Goal: Task Accomplishment & Management: Manage account settings

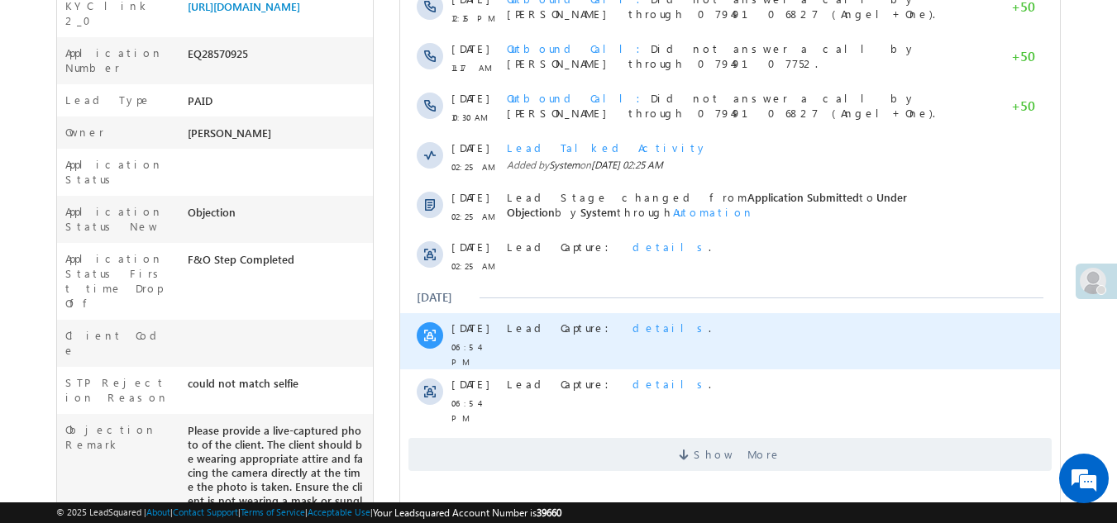
scroll to position [496, 0]
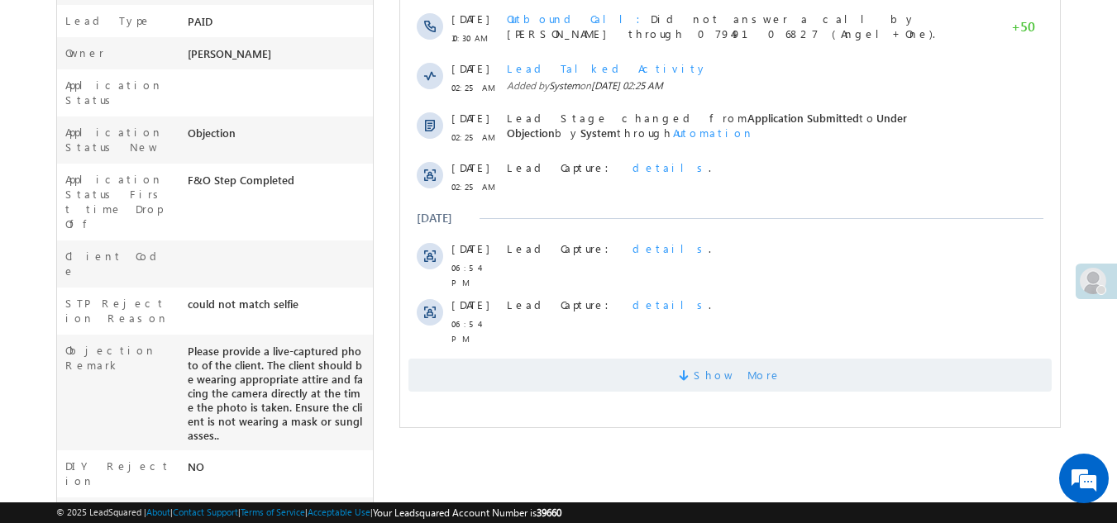
click at [550, 369] on span "Show More" at bounding box center [729, 375] width 643 height 33
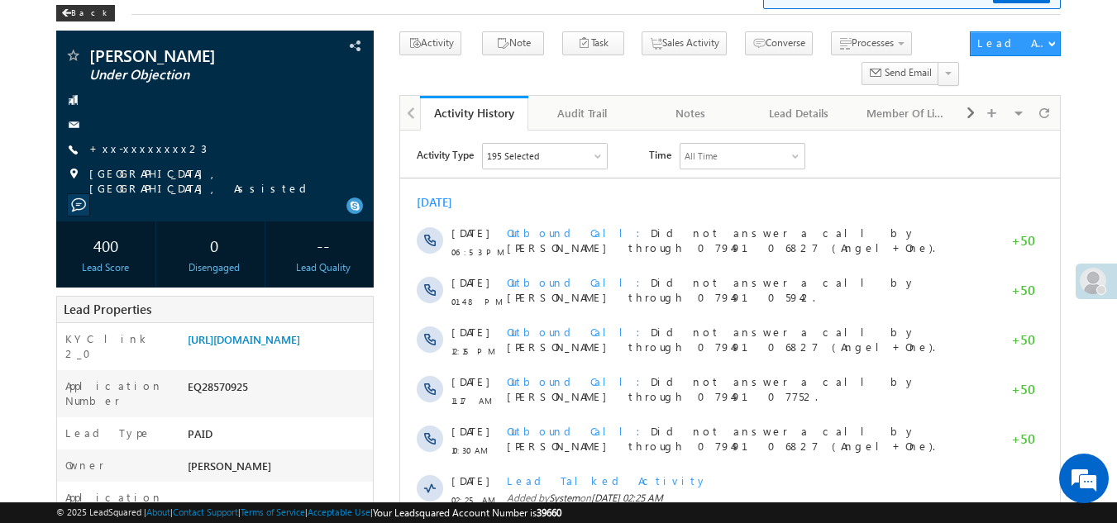
scroll to position [83, 0]
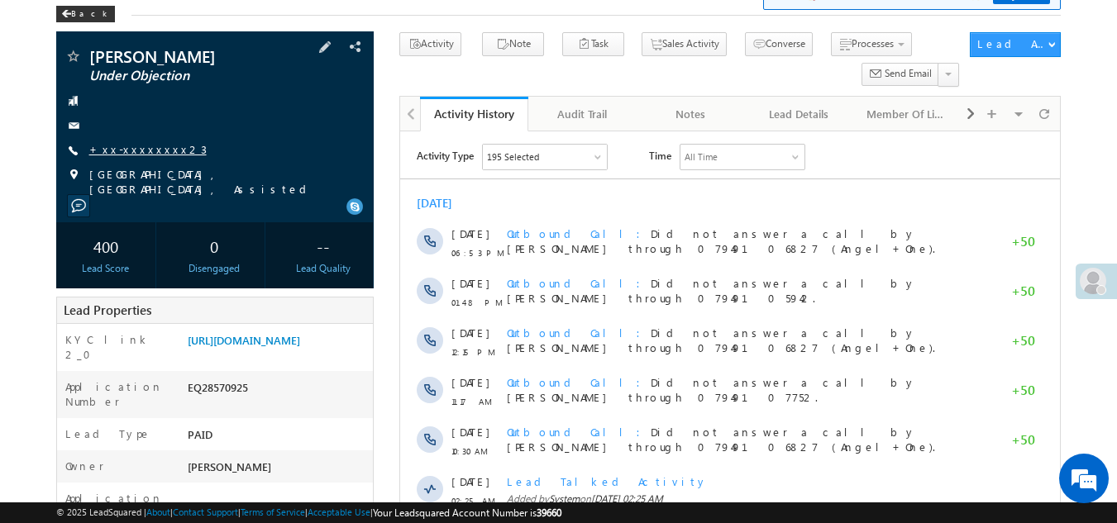
click at [139, 146] on link "+xx-xxxxxxxx23" at bounding box center [147, 149] width 117 height 14
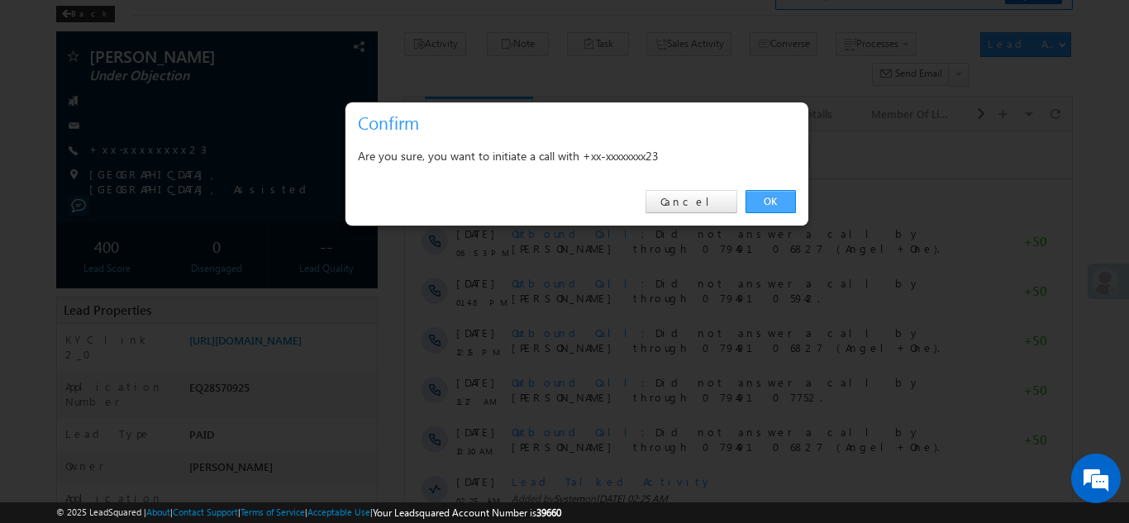
click at [764, 193] on link "OK" at bounding box center [770, 201] width 50 height 23
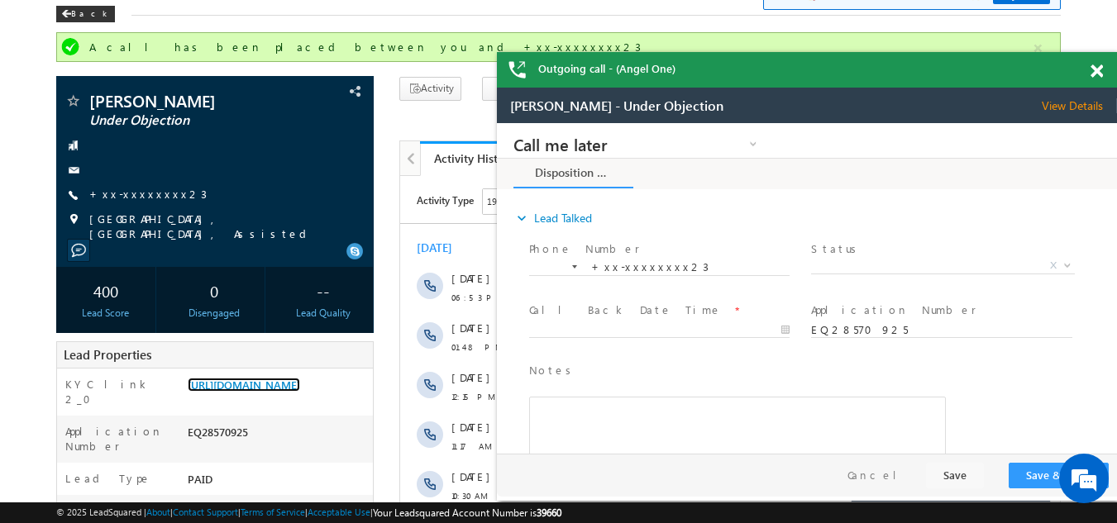
scroll to position [0, 0]
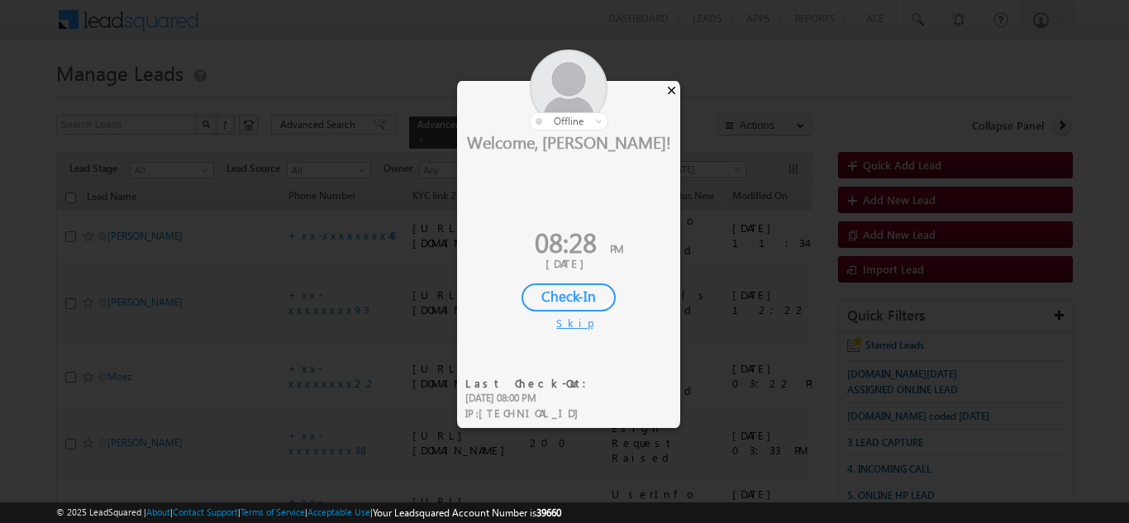
click at [667, 91] on div "×" at bounding box center [671, 90] width 17 height 18
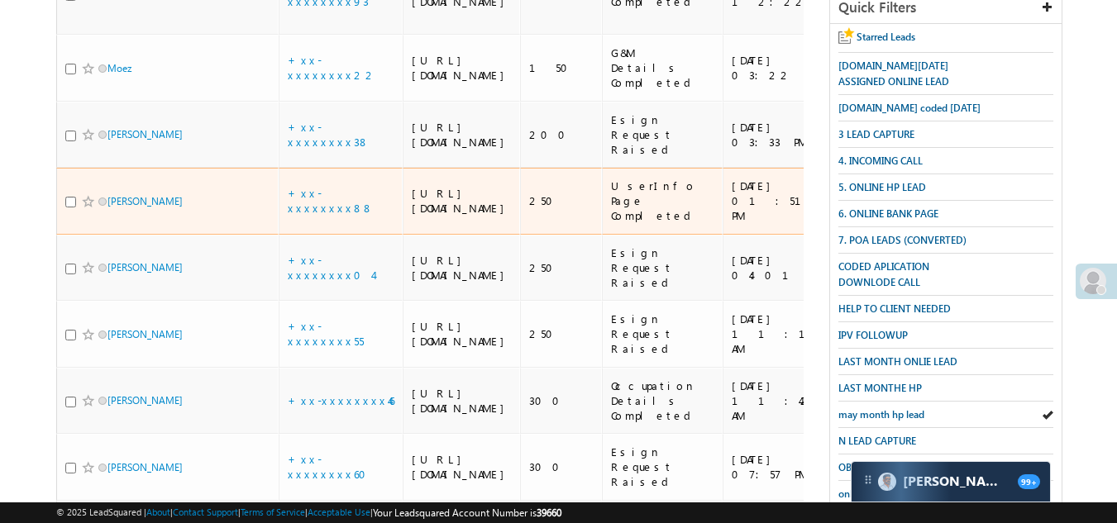
scroll to position [302, 0]
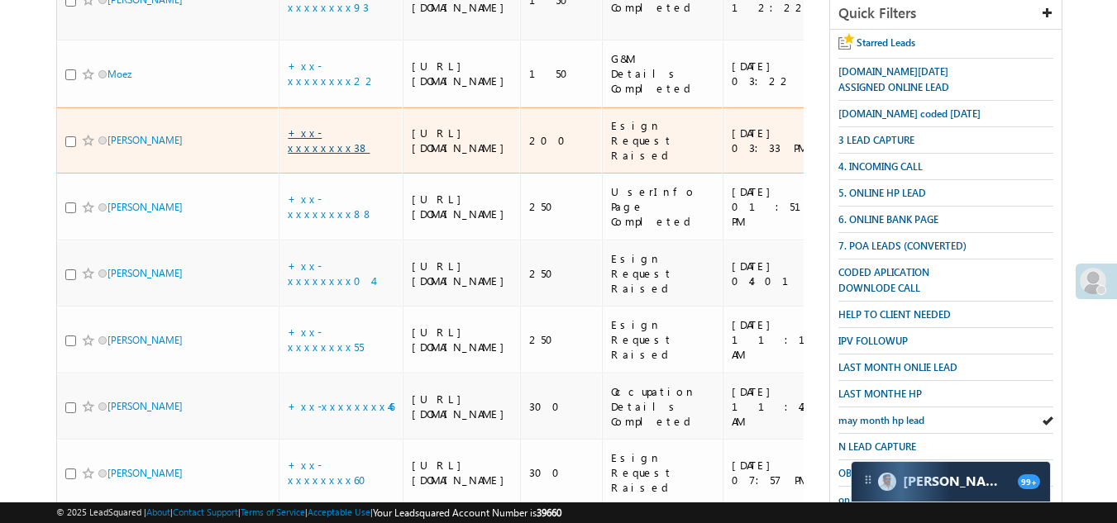
click at [324, 155] on link "+xx-xxxxxxxx38" at bounding box center [329, 140] width 82 height 29
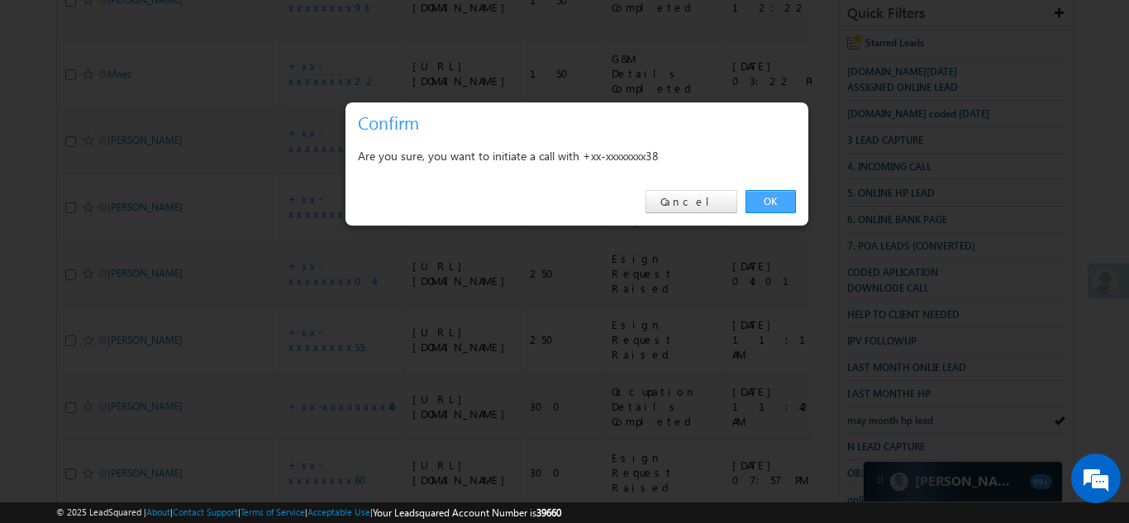
click at [766, 204] on link "OK" at bounding box center [770, 201] width 50 height 23
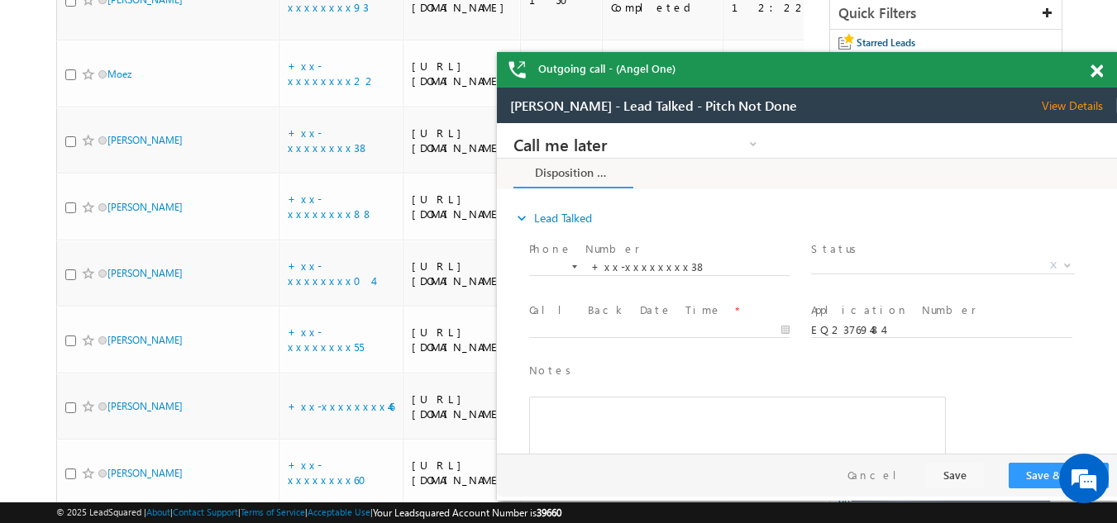
scroll to position [0, 0]
click at [1100, 72] on span at bounding box center [1096, 71] width 12 height 14
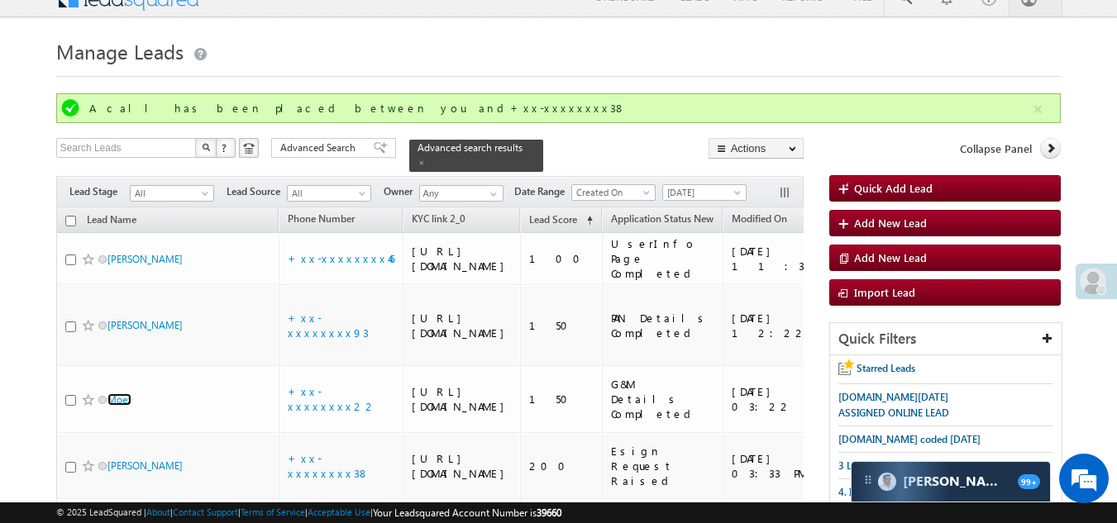
scroll to position [17, 0]
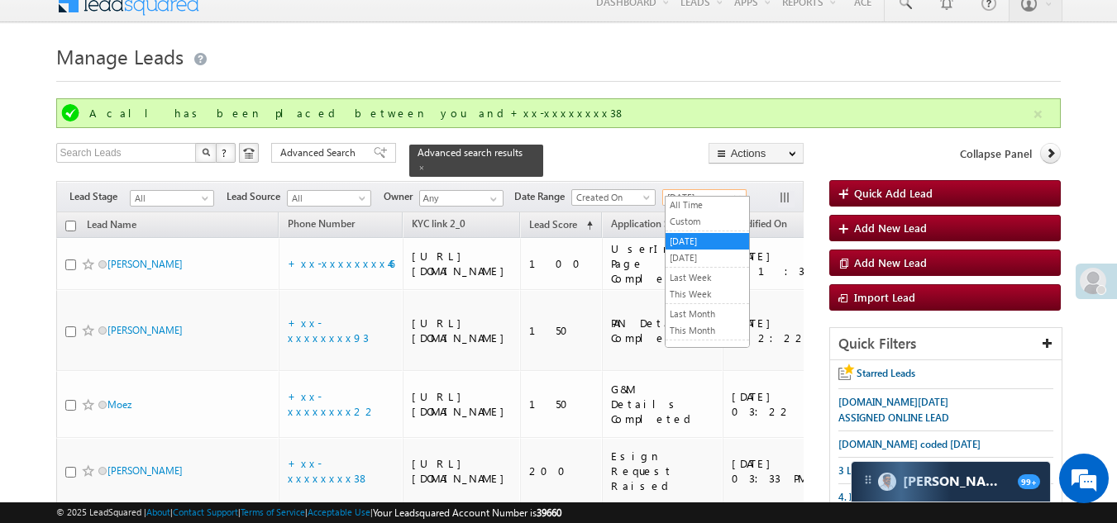
click at [694, 190] on span "[DATE]" at bounding box center [702, 197] width 79 height 15
click at [685, 254] on link "[DATE]" at bounding box center [706, 257] width 83 height 15
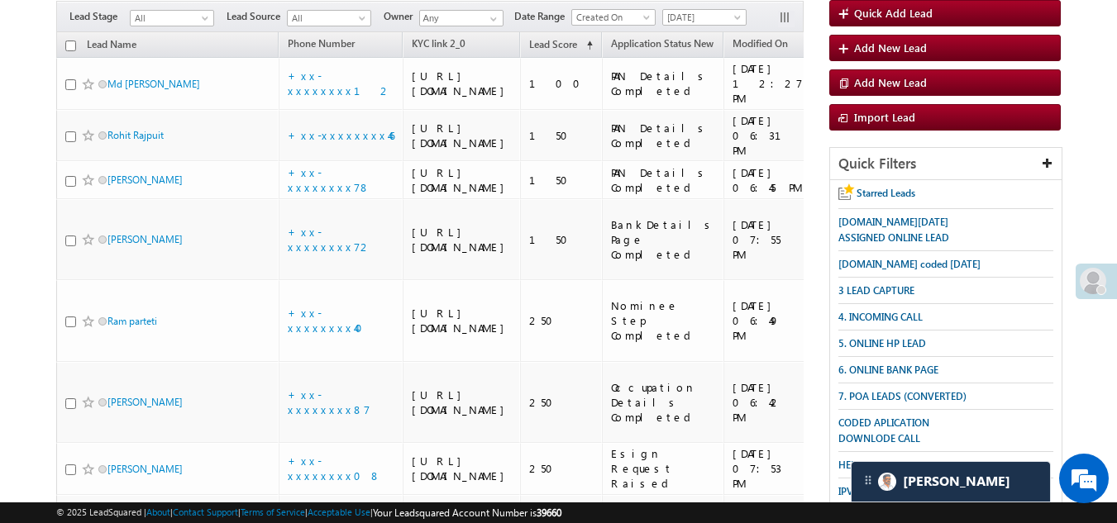
scroll to position [165, 0]
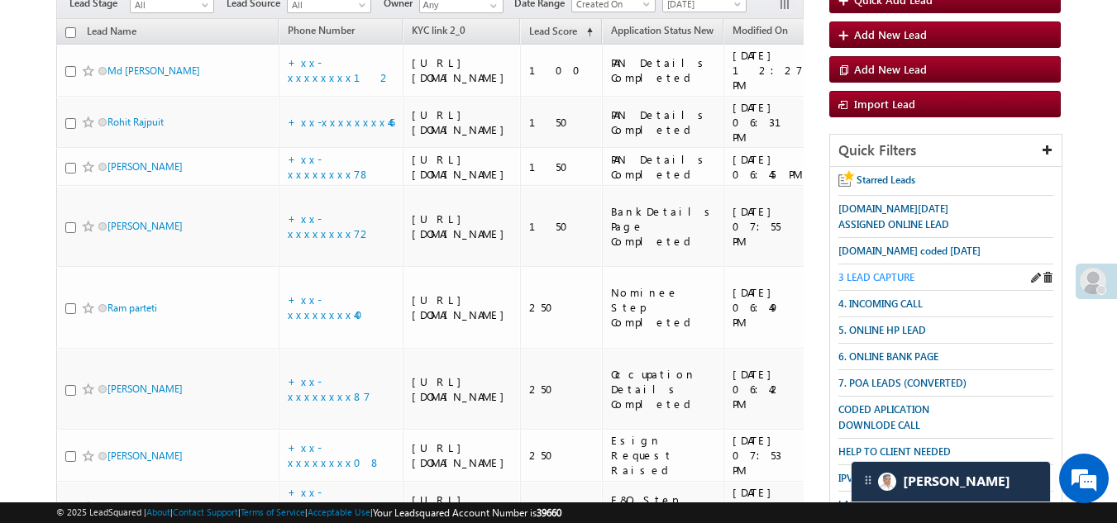
click at [880, 277] on span "3 LEAD CAPTURE" at bounding box center [876, 277] width 76 height 12
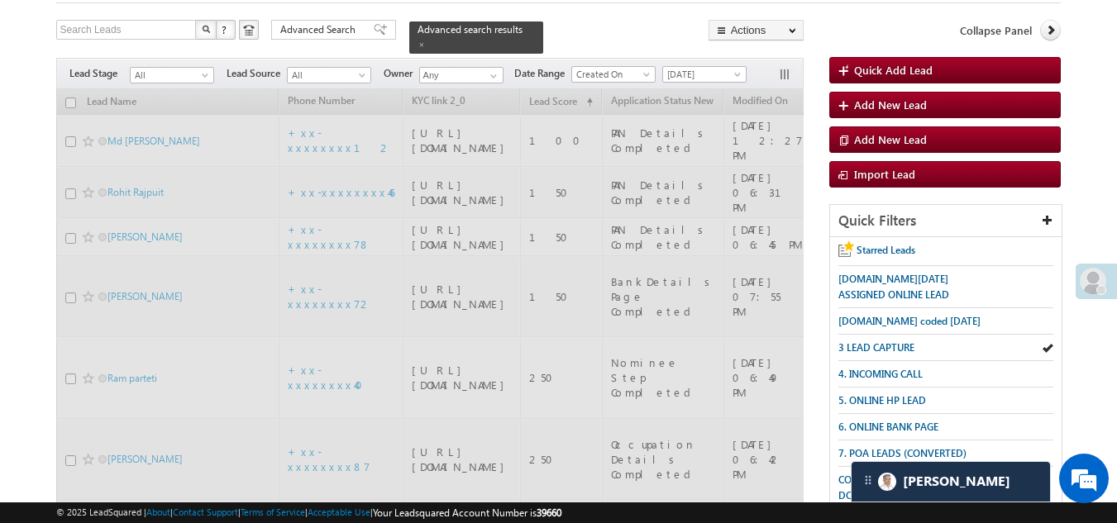
scroll to position [0, 0]
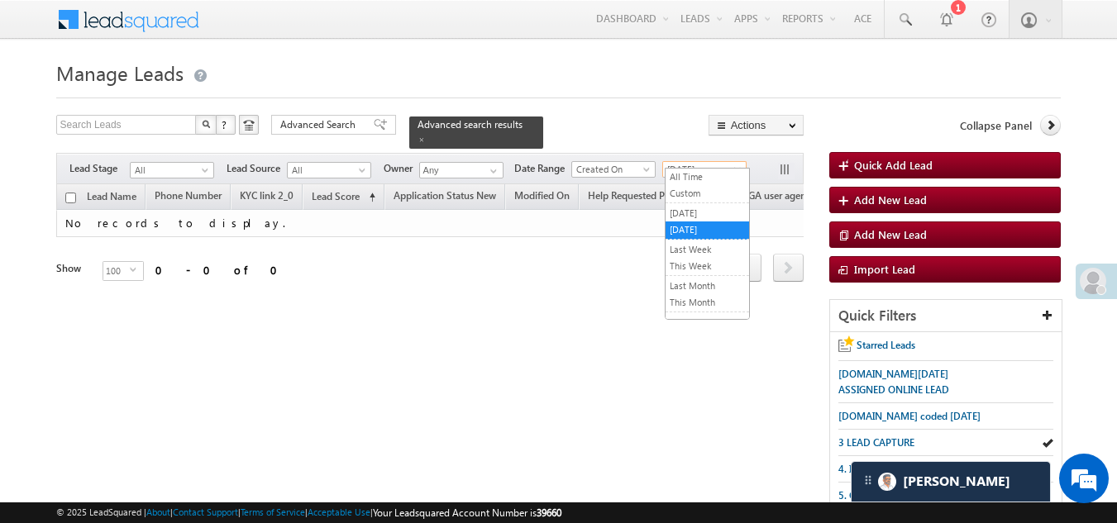
click at [700, 162] on span "[DATE]" at bounding box center [702, 169] width 79 height 15
click at [700, 180] on link "All Time" at bounding box center [706, 176] width 83 height 15
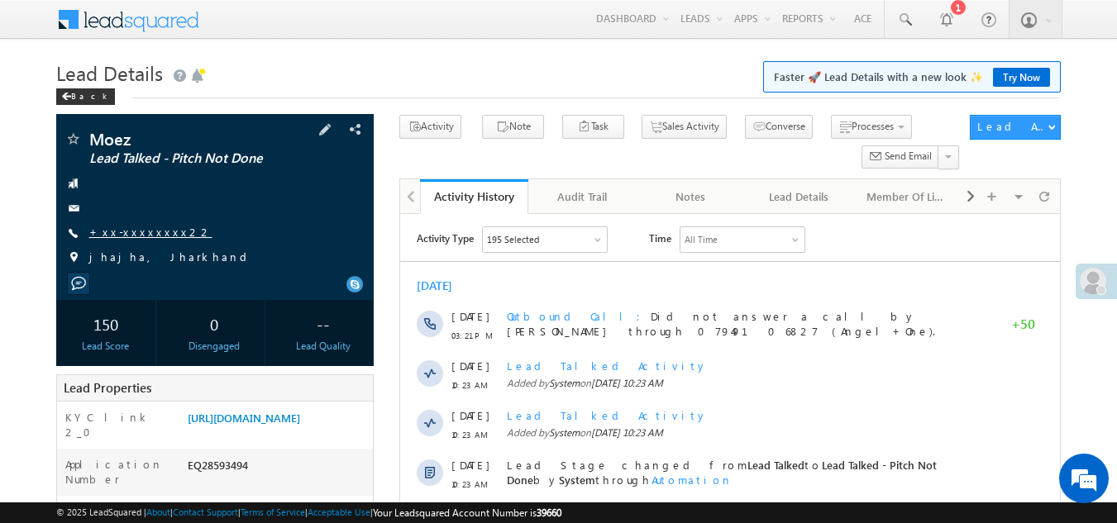
click at [135, 231] on link "+xx-xxxxxxxx22" at bounding box center [150, 232] width 123 height 14
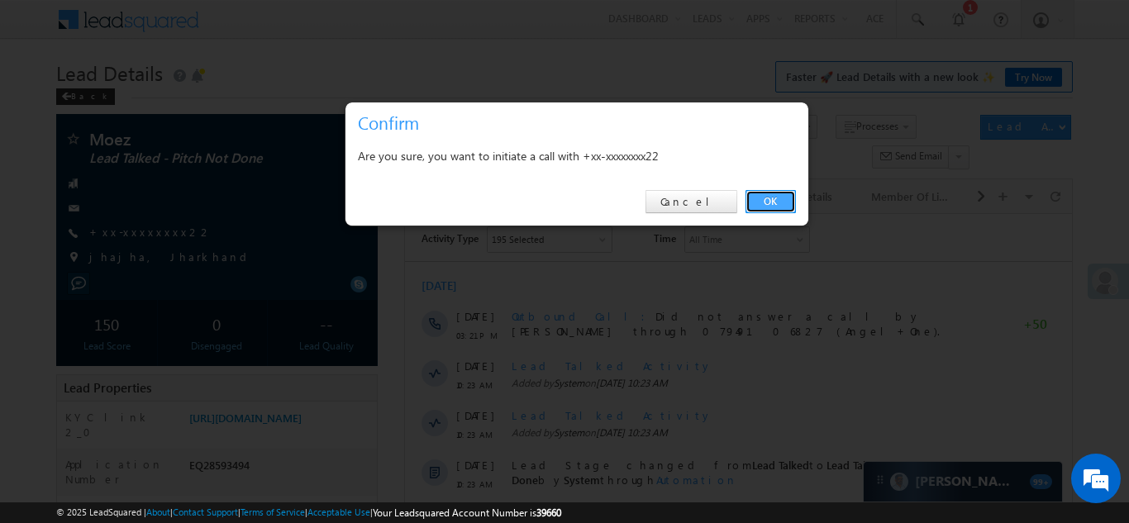
click at [764, 200] on link "OK" at bounding box center [770, 201] width 50 height 23
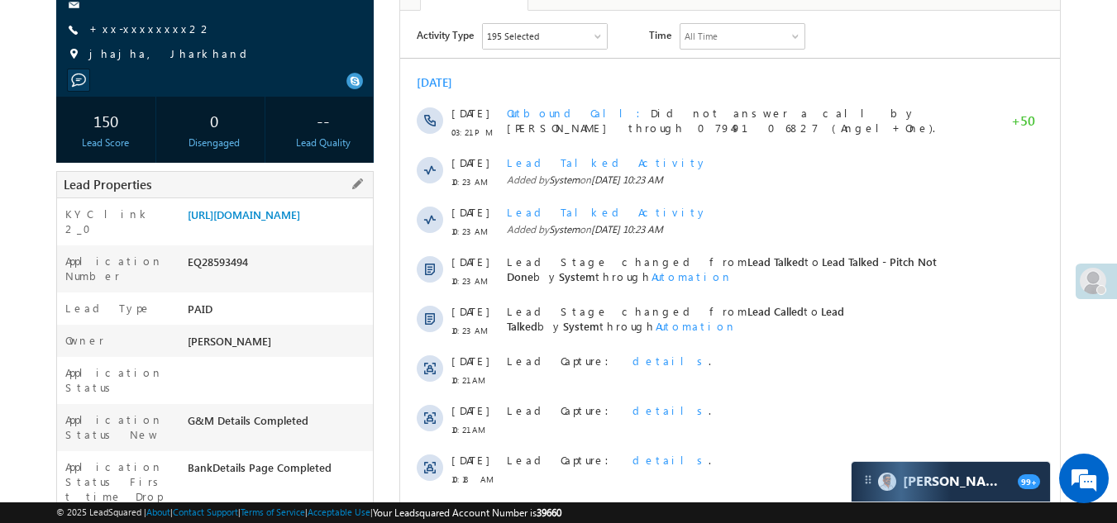
scroll to position [293, 0]
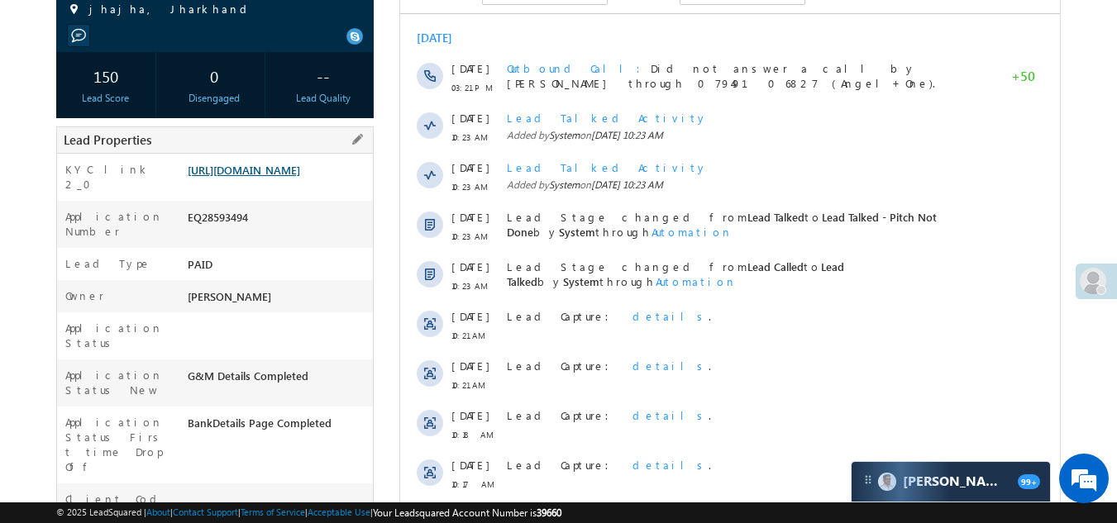
click at [267, 177] on link "https://angelbroking1-pk3em7sa.customui-test.leadsquared.com?leadId=55064f00-15…" at bounding box center [244, 170] width 112 height 14
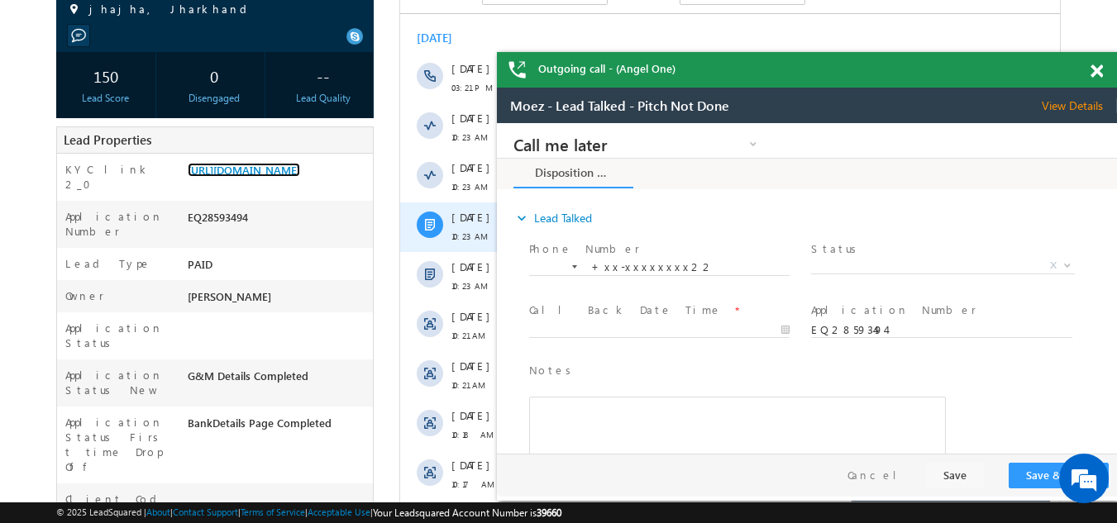
scroll to position [0, 0]
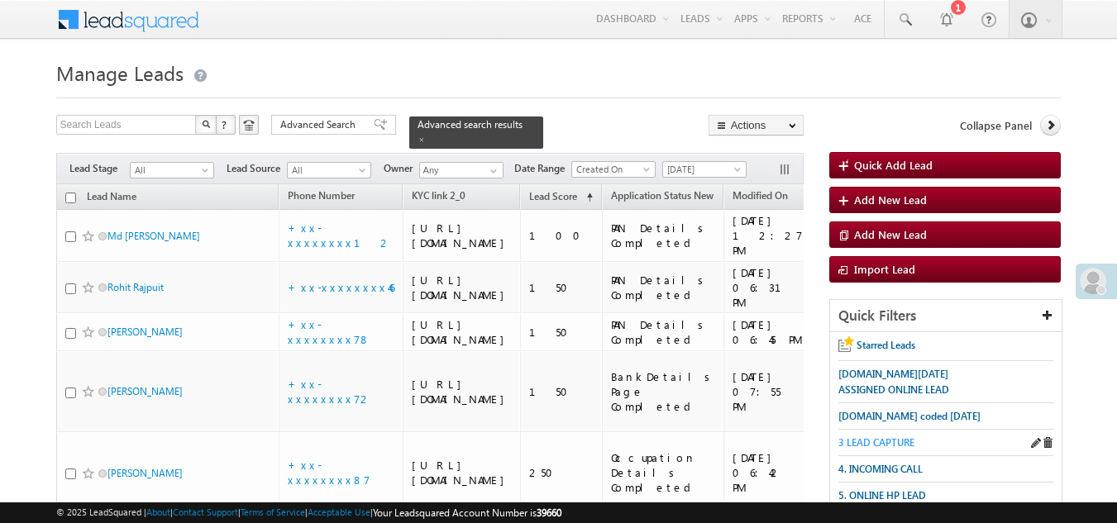
scroll to position [688, 0]
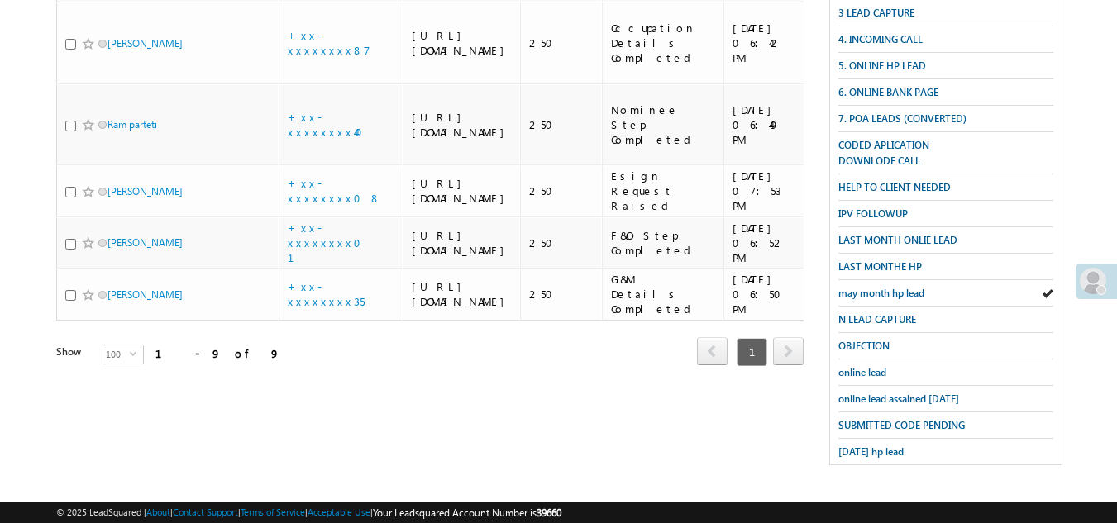
click at [860, 433] on div "Search Leads X ? 9 results found Advanced Search Advanced Search Advanced searc…" at bounding box center [558, 83] width 1005 height 797
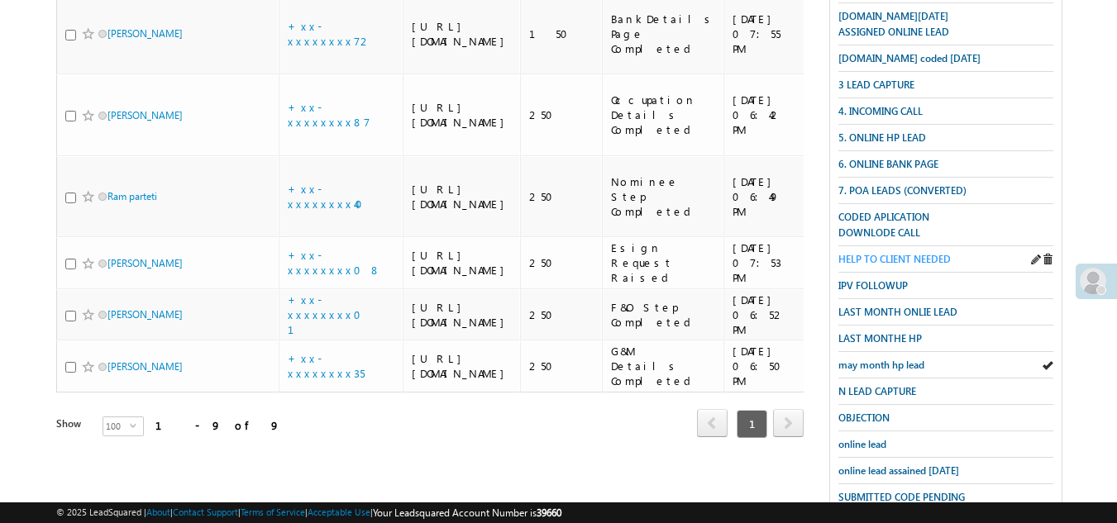
scroll to position [275, 0]
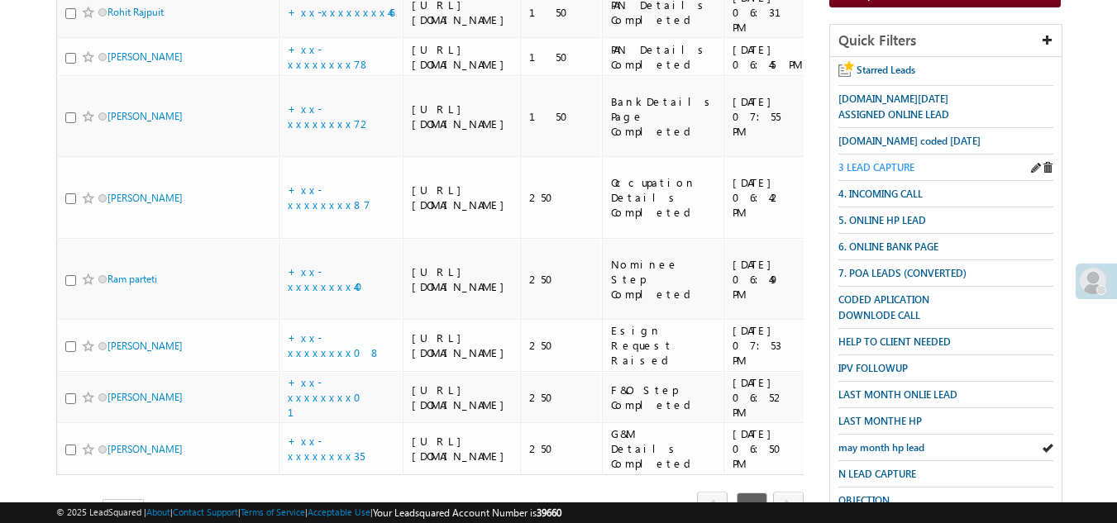
click at [885, 162] on span "3 LEAD CAPTURE" at bounding box center [876, 167] width 76 height 12
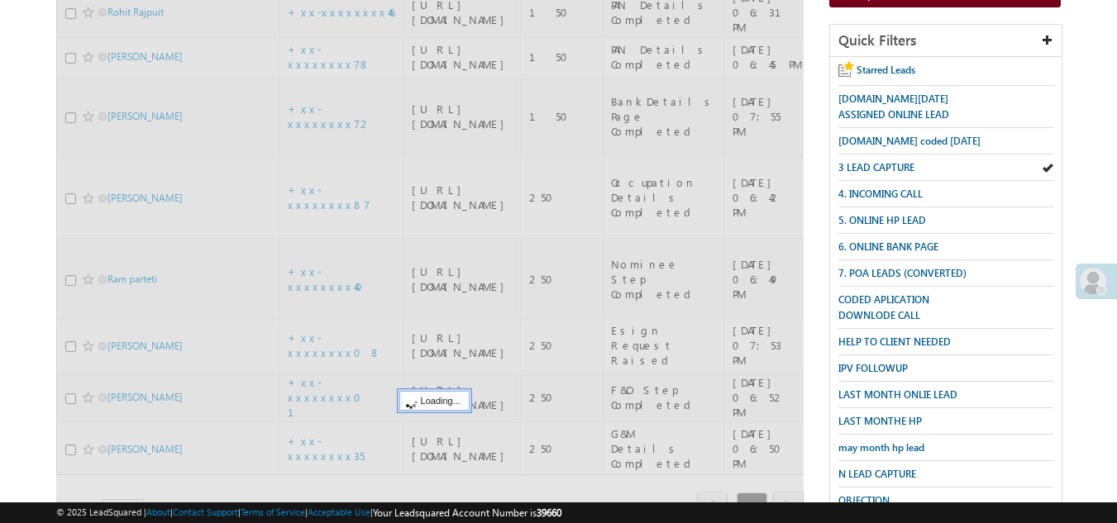
scroll to position [110, 0]
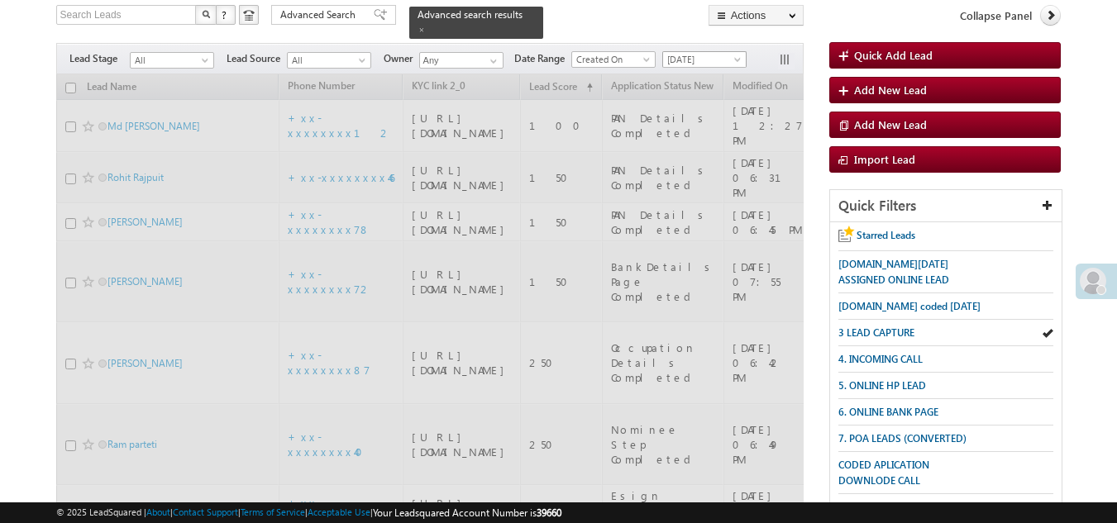
click at [696, 52] on span "[DATE]" at bounding box center [702, 59] width 79 height 15
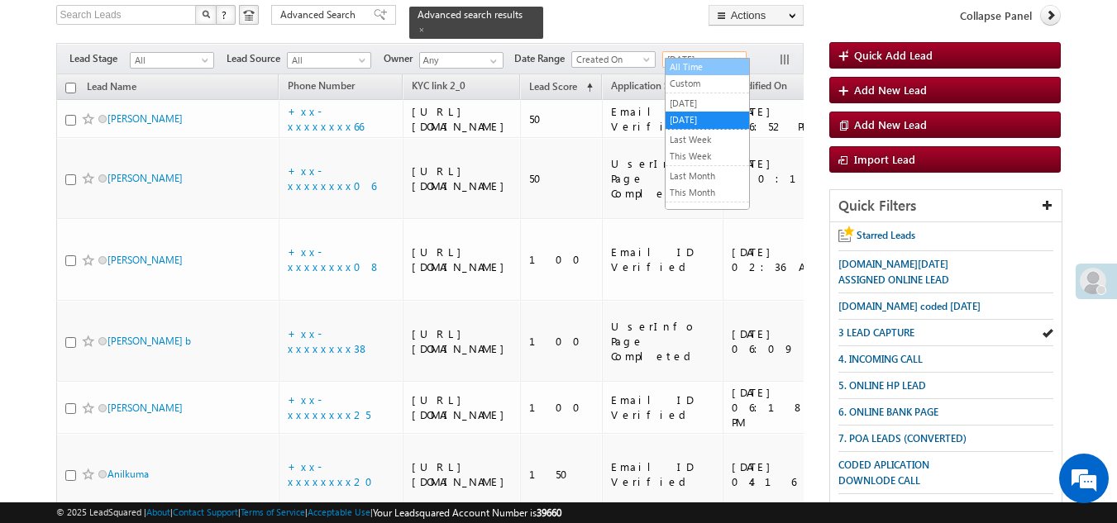
click at [699, 65] on link "All Time" at bounding box center [706, 67] width 83 height 15
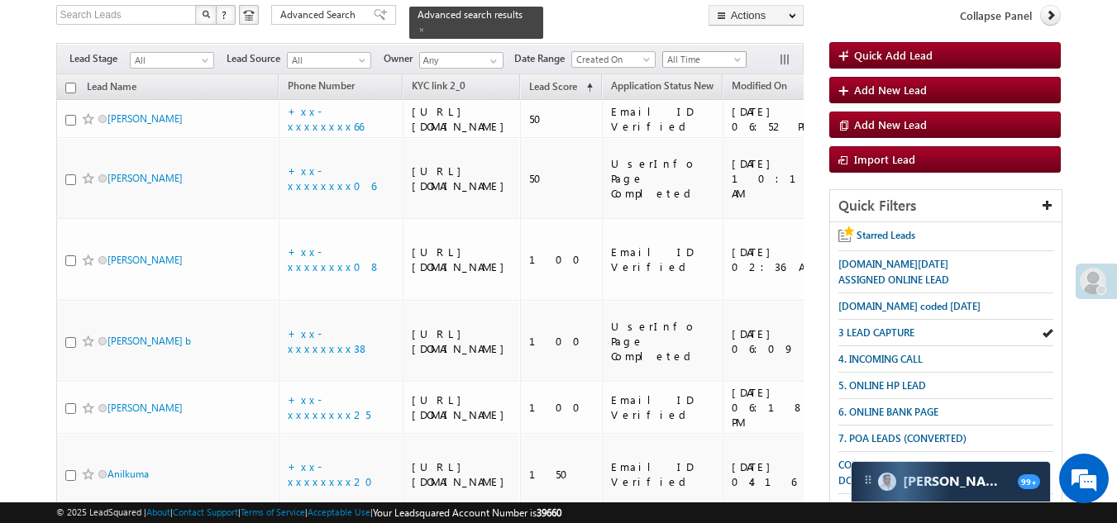
click at [685, 52] on span "All Time" at bounding box center [702, 59] width 79 height 15
click at [688, 65] on link "All Time" at bounding box center [706, 67] width 83 height 15
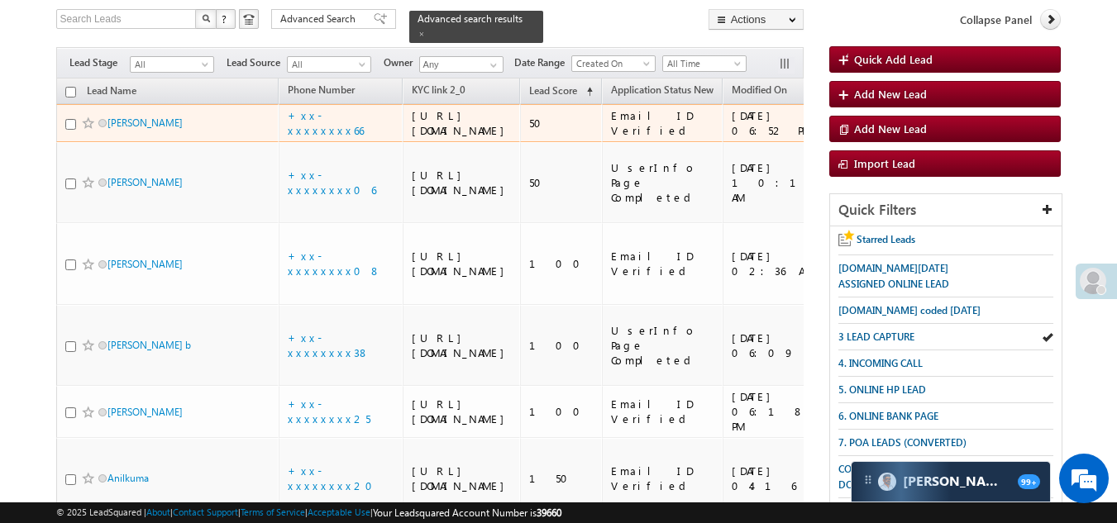
scroll to position [14, 0]
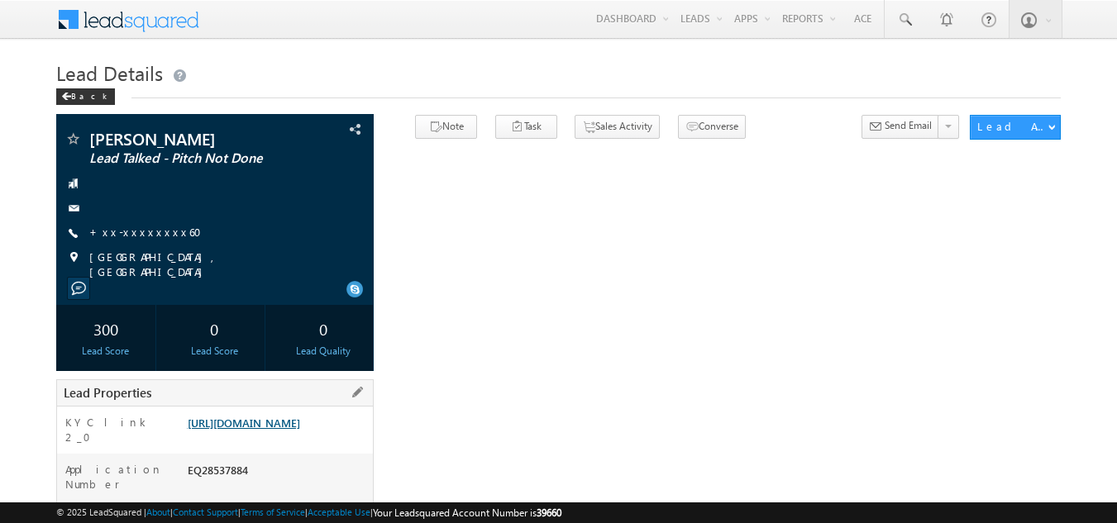
click at [248, 425] on link "[URL][DOMAIN_NAME]" at bounding box center [244, 423] width 112 height 14
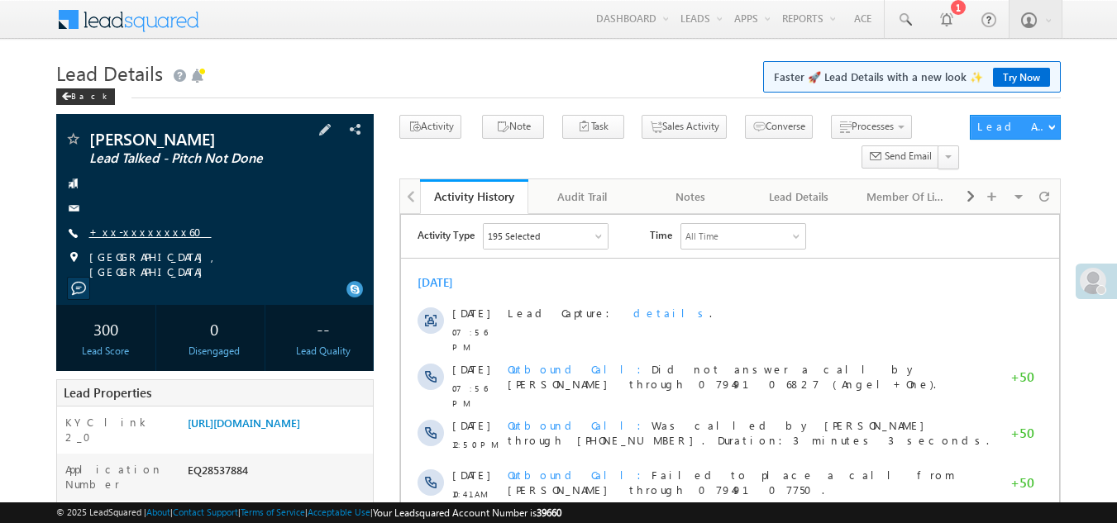
click at [125, 233] on link "+xx-xxxxxxxx60" at bounding box center [150, 232] width 122 height 14
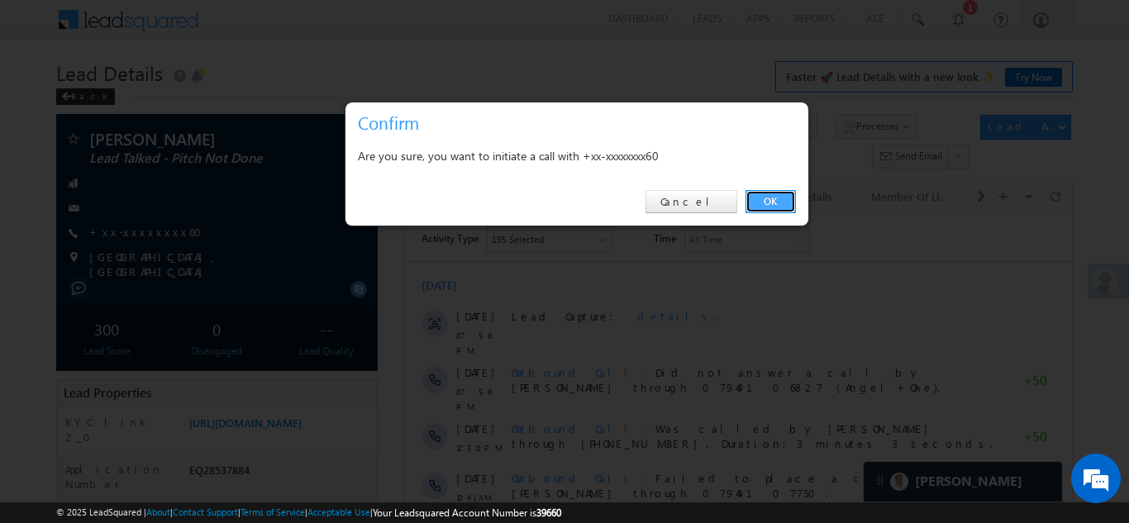
click at [765, 193] on link "OK" at bounding box center [770, 201] width 50 height 23
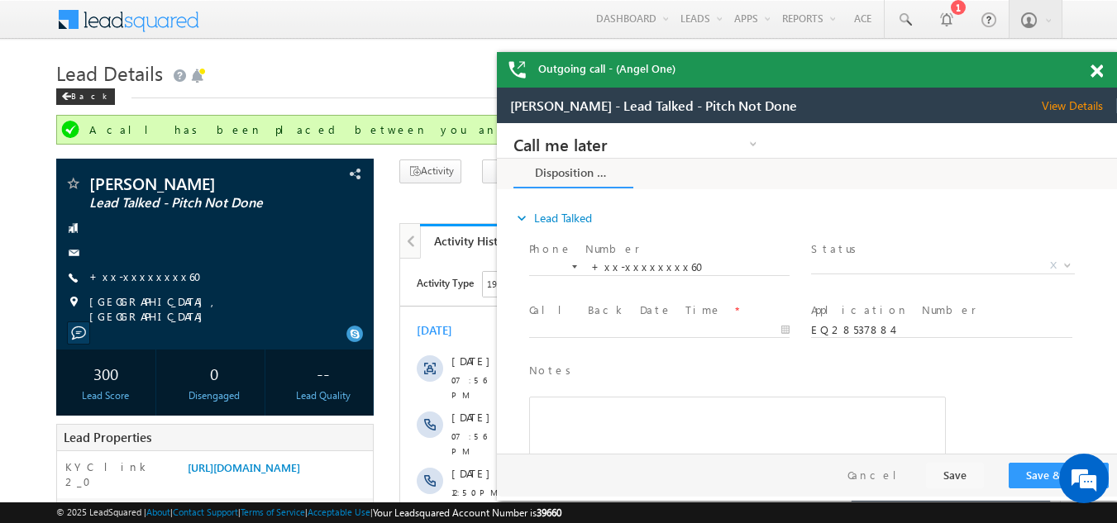
click at [1098, 71] on span at bounding box center [1096, 71] width 12 height 14
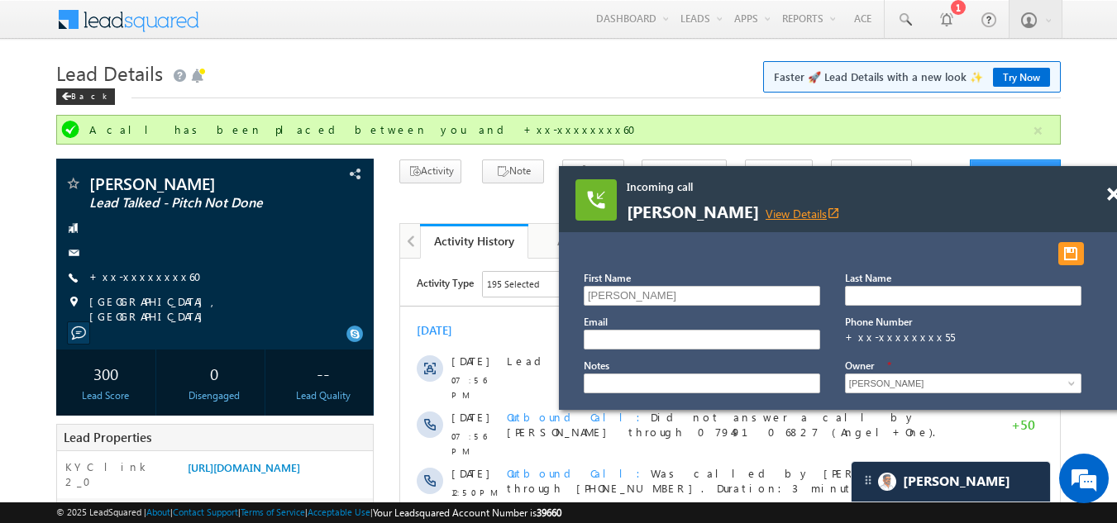
click at [785, 211] on link "View Details open_in_new" at bounding box center [802, 214] width 74 height 16
click at [1109, 194] on span at bounding box center [1113, 195] width 12 height 14
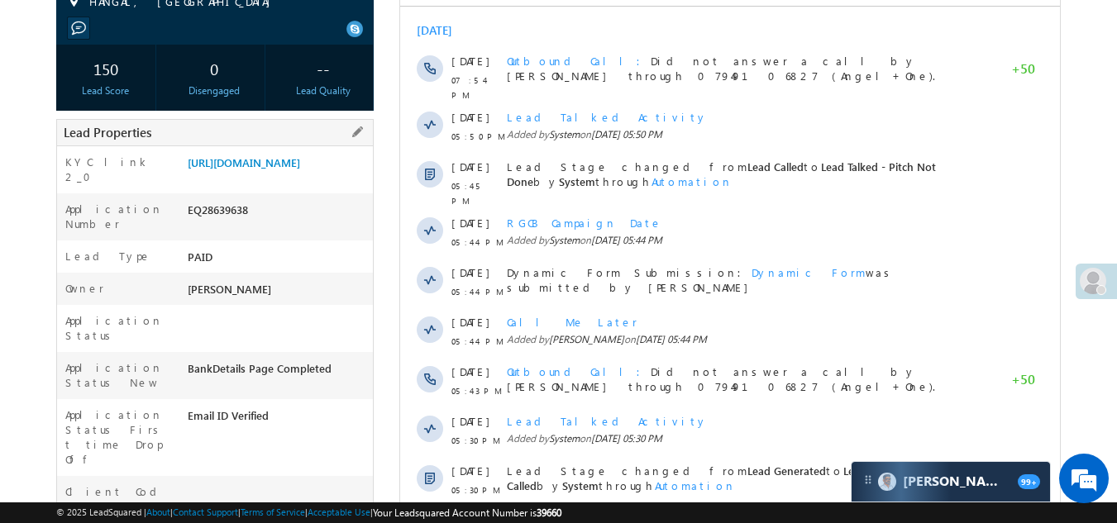
scroll to position [83, 0]
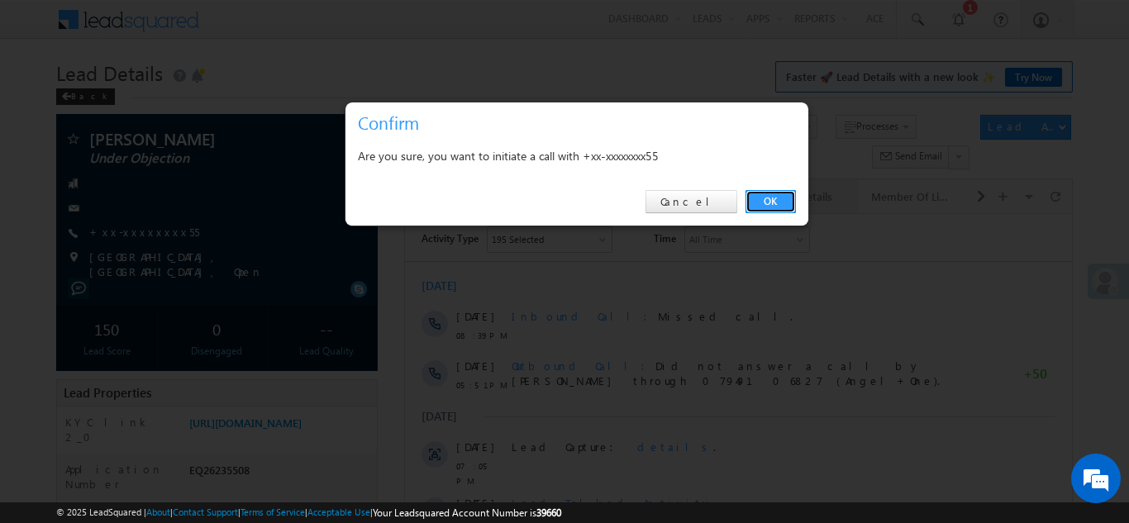
click at [767, 198] on link "OK" at bounding box center [770, 201] width 50 height 23
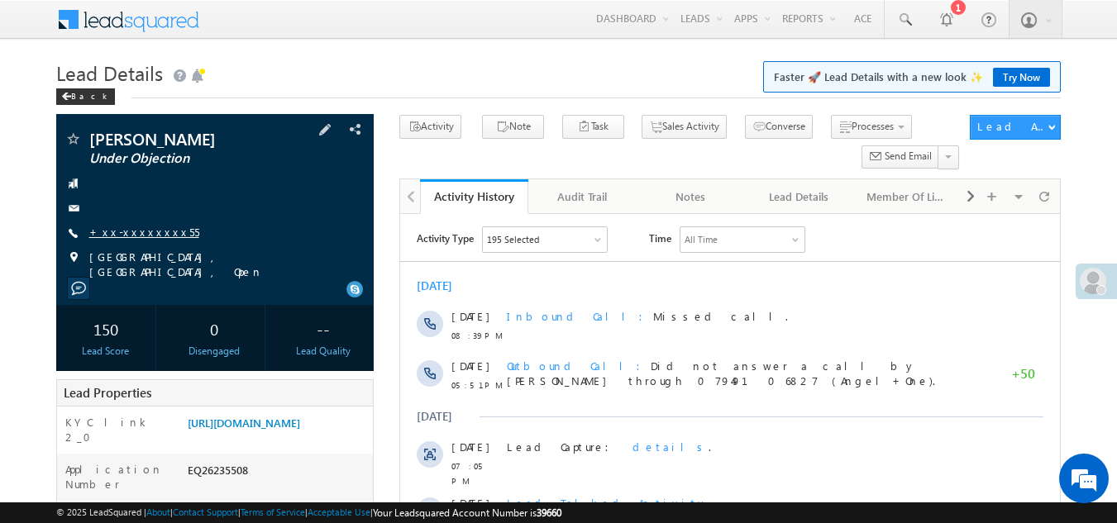
click at [130, 235] on link "+xx-xxxxxxxx55" at bounding box center [144, 232] width 110 height 14
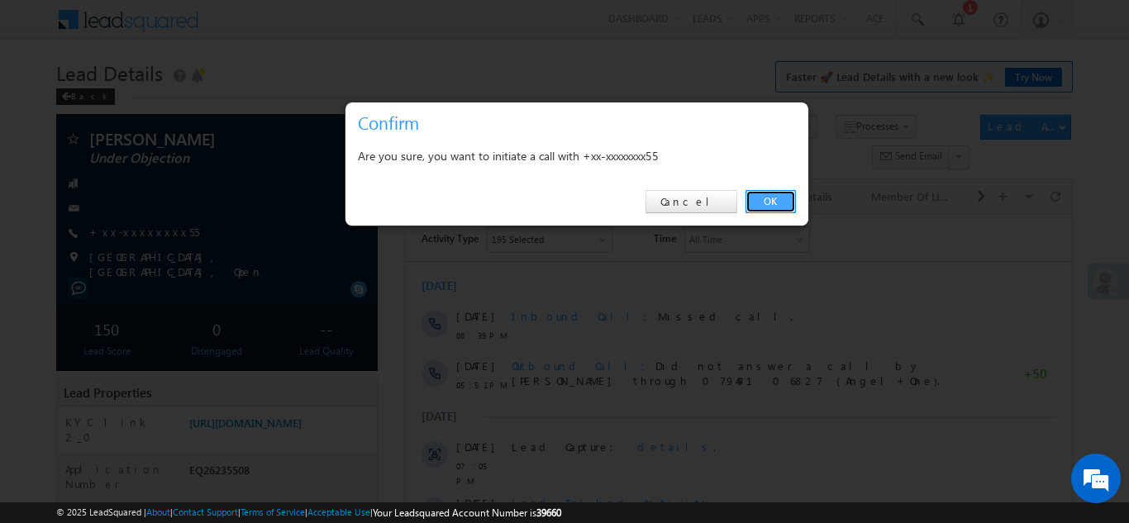
click at [771, 198] on link "OK" at bounding box center [770, 201] width 50 height 23
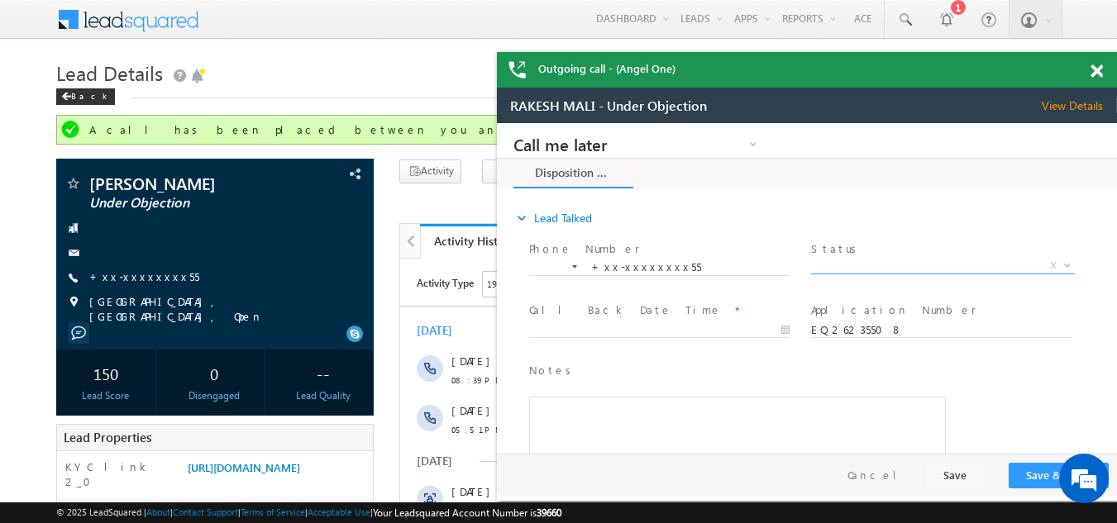
click at [868, 264] on span "X" at bounding box center [942, 266] width 263 height 17
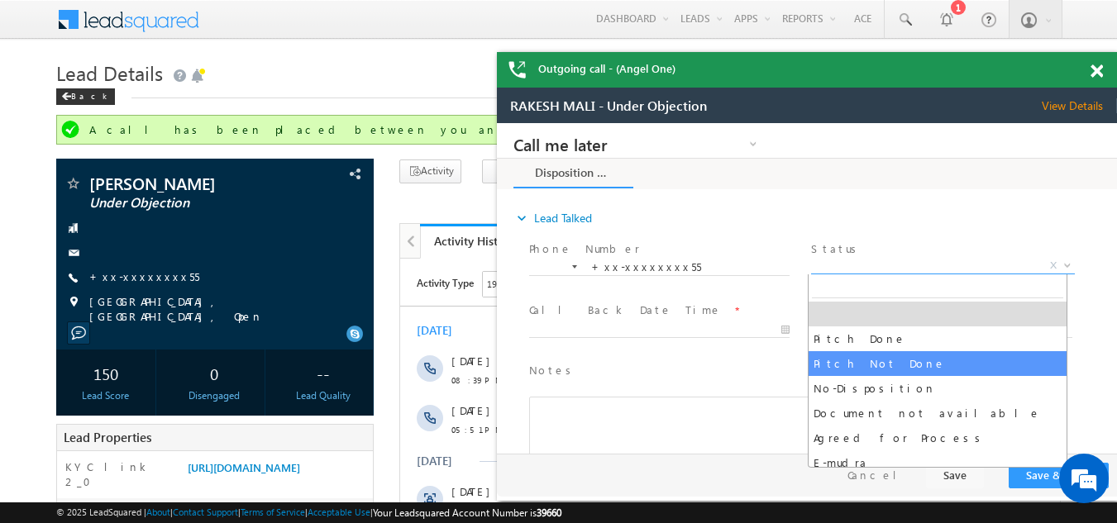
select select "Pitch Not Done"
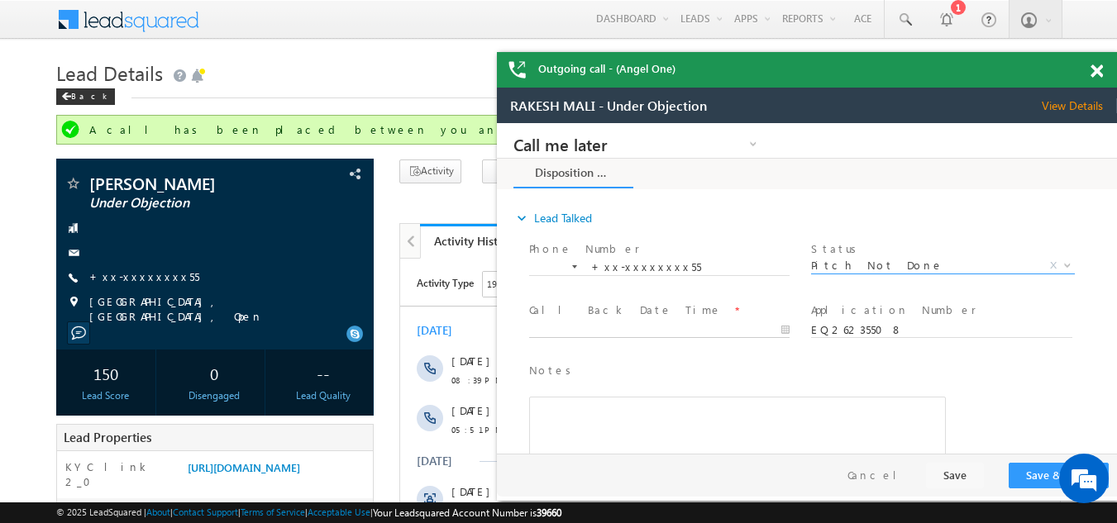
click at [612, 328] on body "Call me later Campaign Success Commitment Cross Sell Customer Drop-off reasons …" at bounding box center [807, 288] width 620 height 331
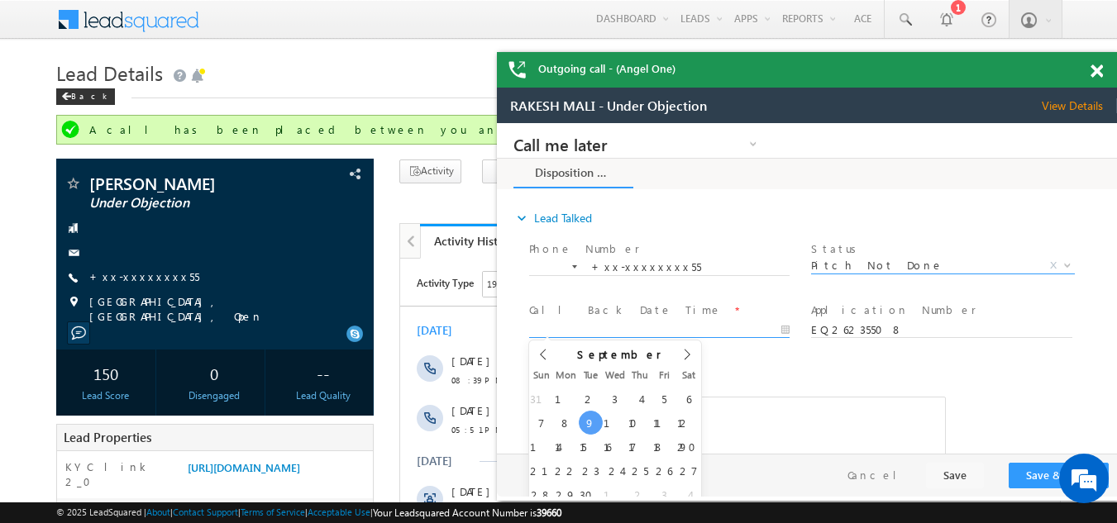
type input "09/09/25 8:42 PM"
click at [1027, 471] on button "Save & Close" at bounding box center [1058, 476] width 100 height 26
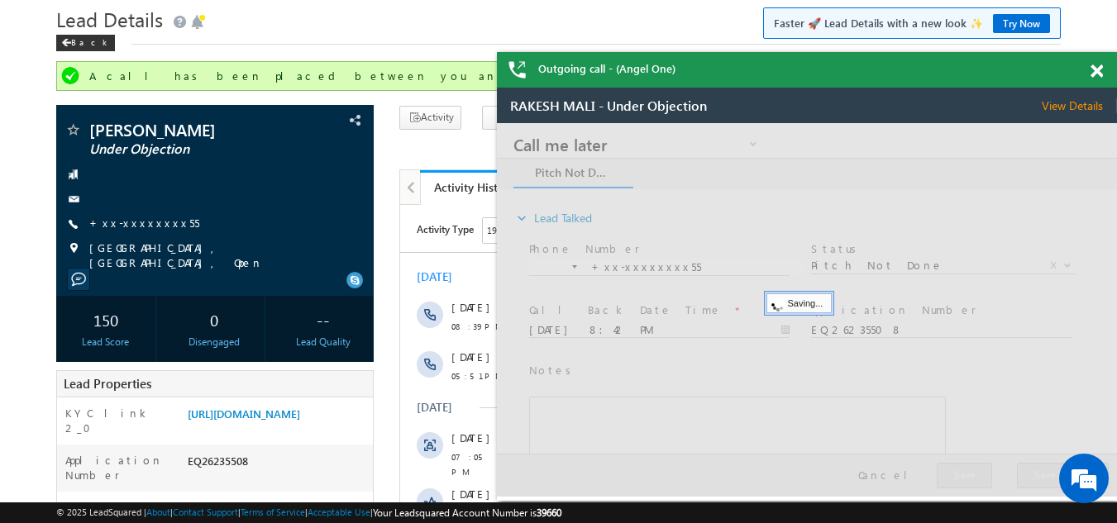
scroll to position [83, 0]
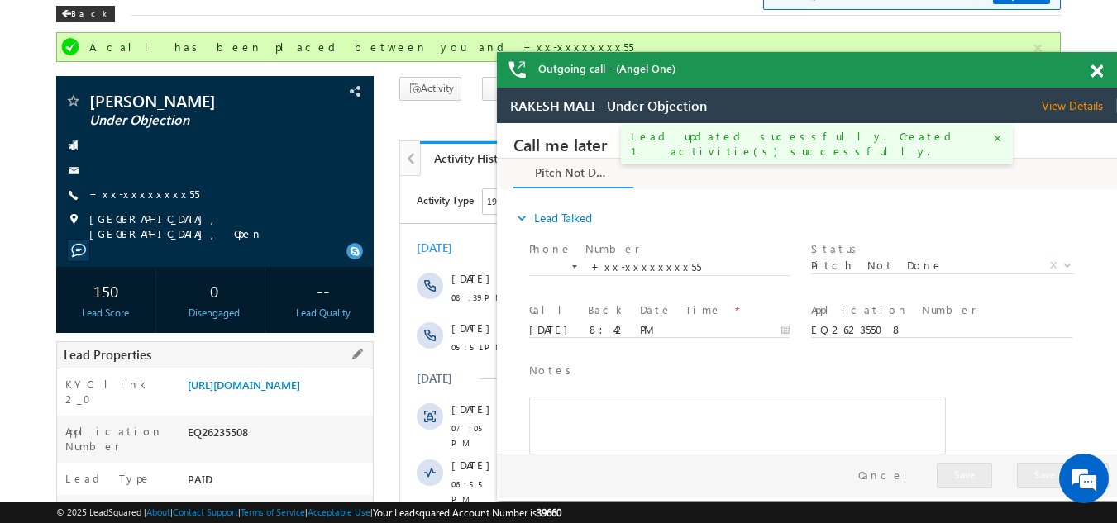
drag, startPoint x: 188, startPoint y: 455, endPoint x: 322, endPoint y: 461, distance: 134.9
click at [322, 447] on div "EQ26235508" at bounding box center [278, 435] width 190 height 23
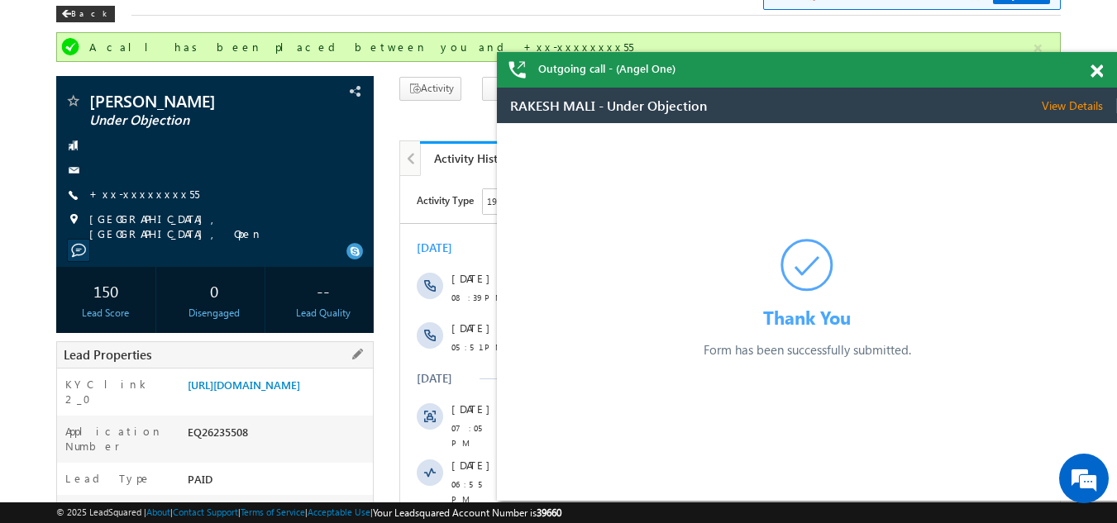
copy div "EQ26235508"
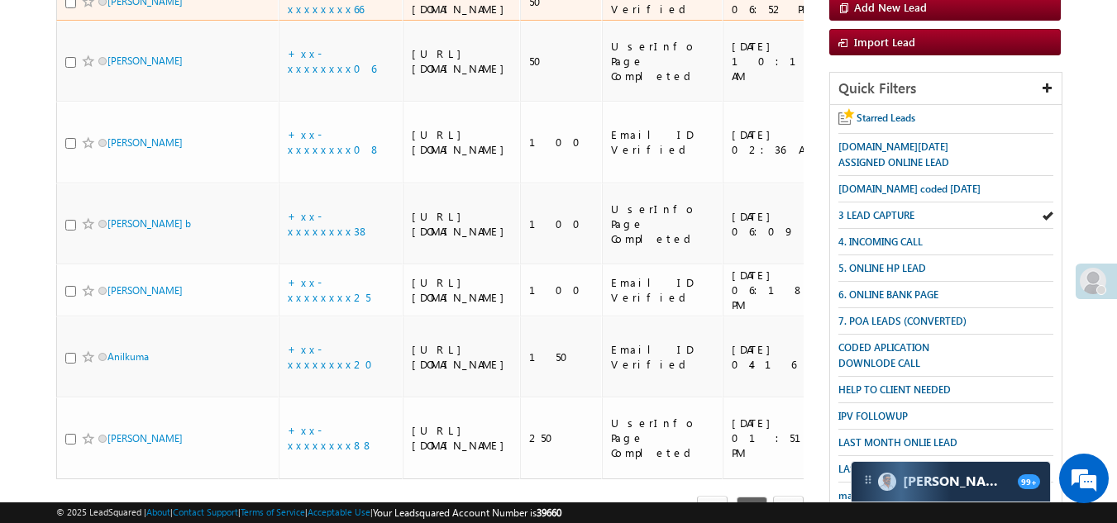
scroll to position [248, 0]
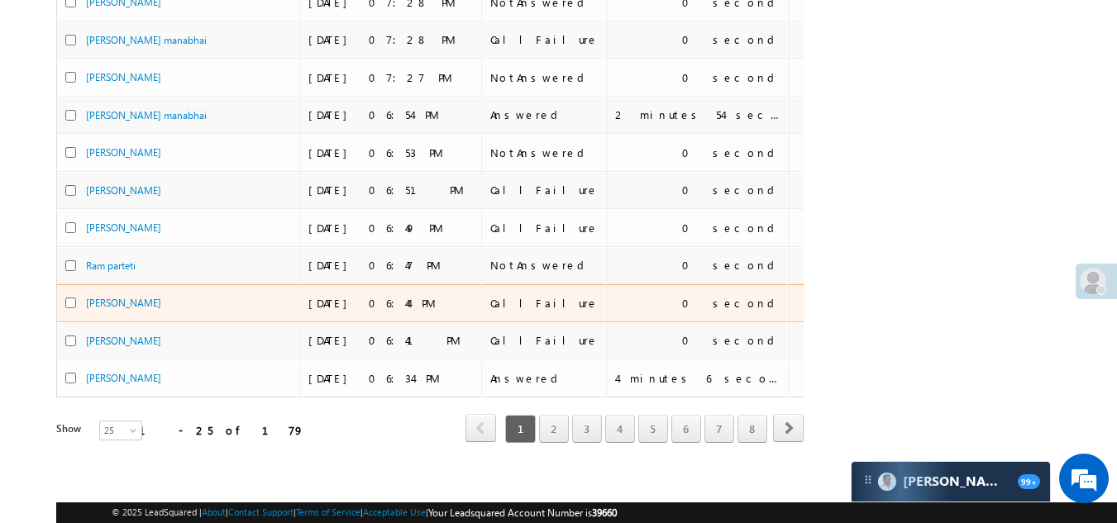
scroll to position [784, 0]
